Goal: Use online tool/utility: Utilize a website feature to perform a specific function

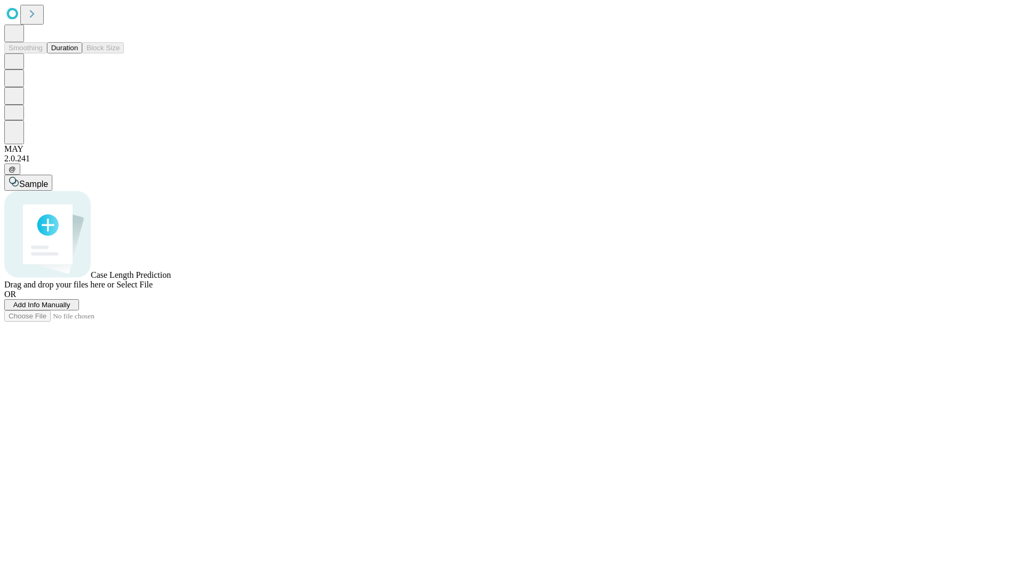
click at [78, 53] on button "Duration" at bounding box center [64, 47] width 35 height 11
click at [48, 179] on span "Sample" at bounding box center [33, 183] width 29 height 9
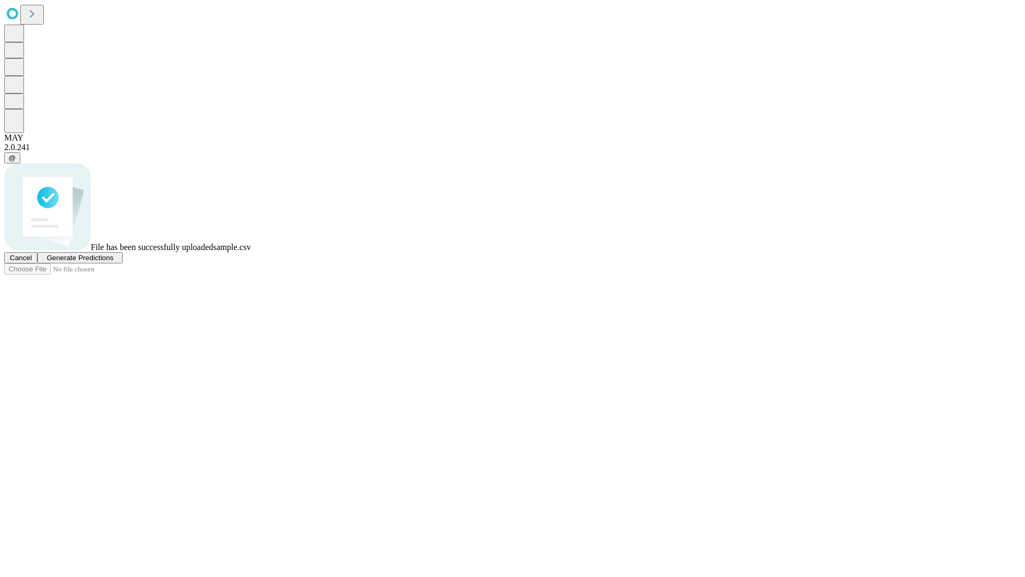
click at [113, 262] on span "Generate Predictions" at bounding box center [79, 258] width 67 height 8
